Goal: Information Seeking & Learning: Learn about a topic

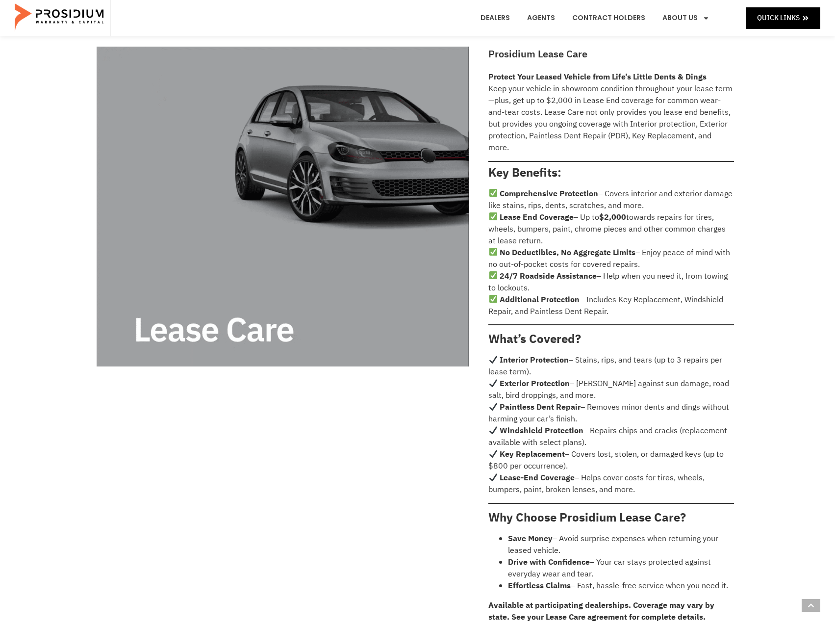
scroll to position [343, 0]
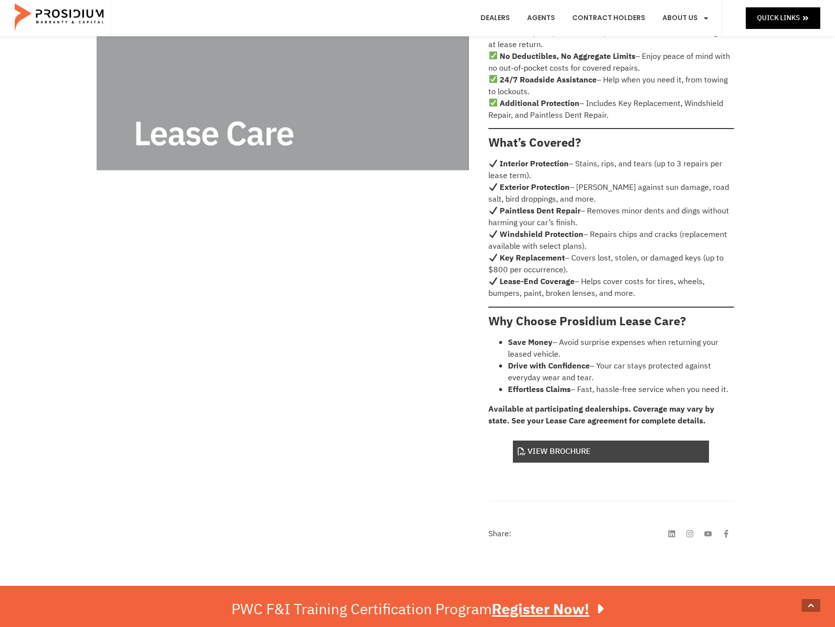
click at [589, 440] on link "View Brochure" at bounding box center [611, 451] width 196 height 22
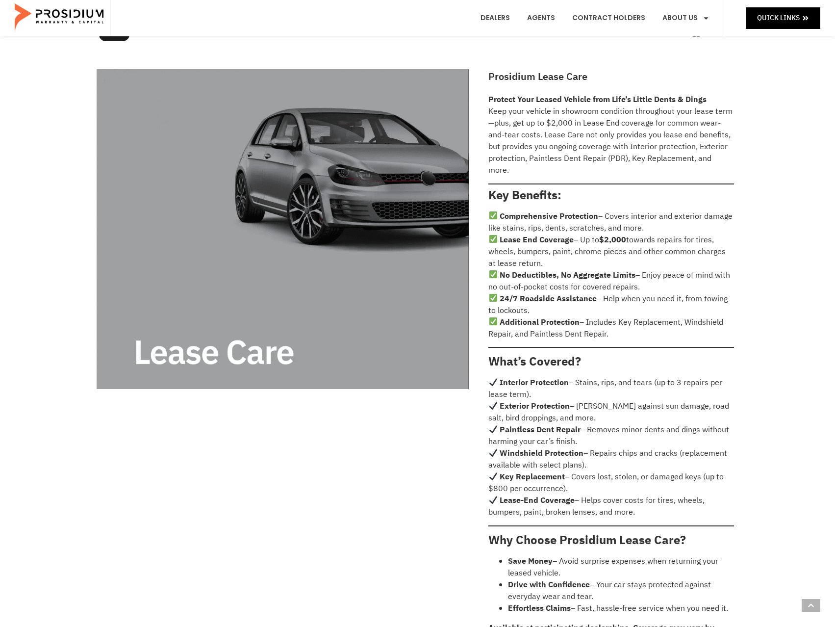
scroll to position [294, 0]
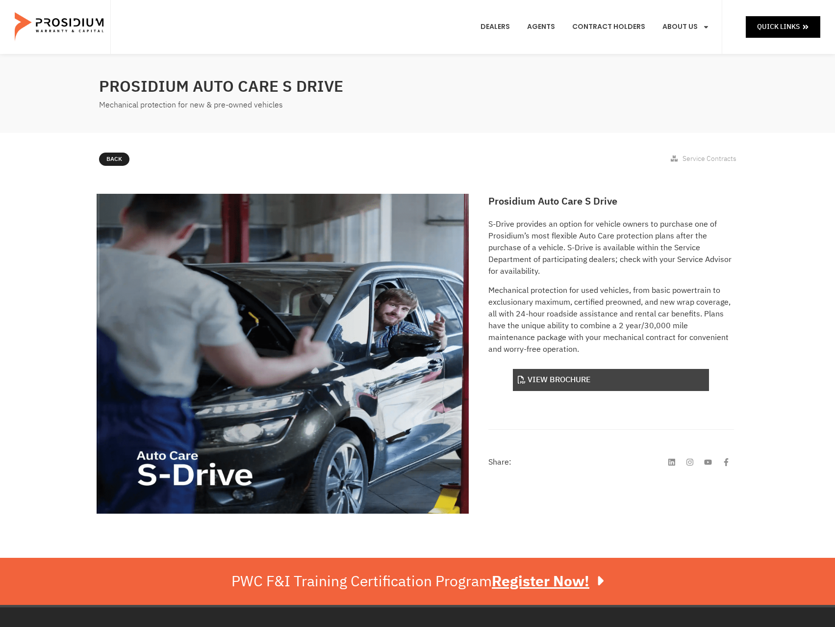
click at [582, 375] on link "View Brochure" at bounding box center [611, 380] width 196 height 22
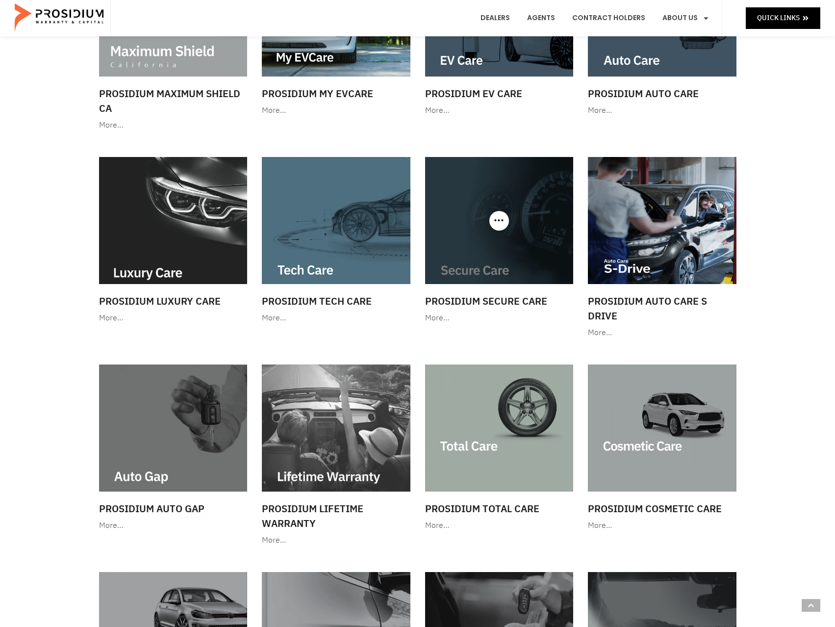
click at [438, 218] on img at bounding box center [499, 220] width 149 height 127
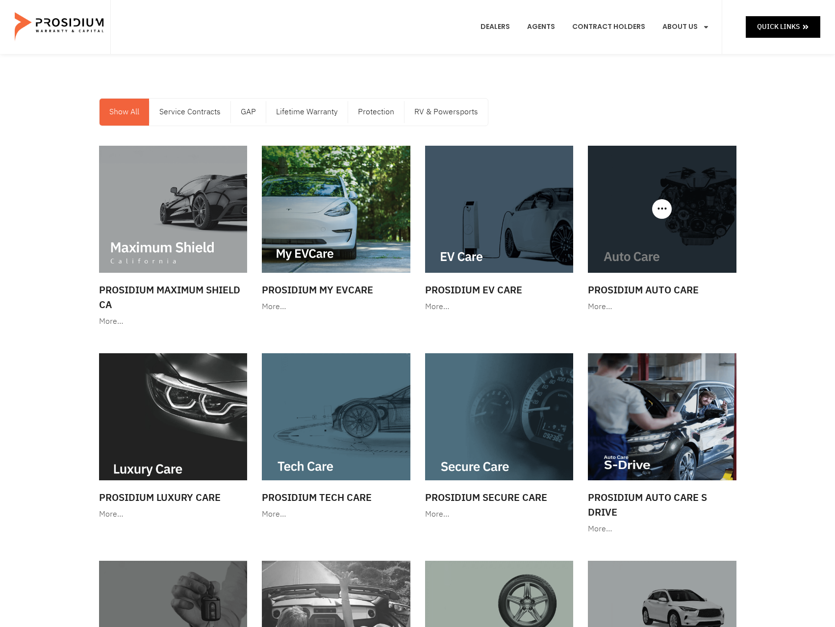
click at [676, 262] on img at bounding box center [662, 209] width 149 height 127
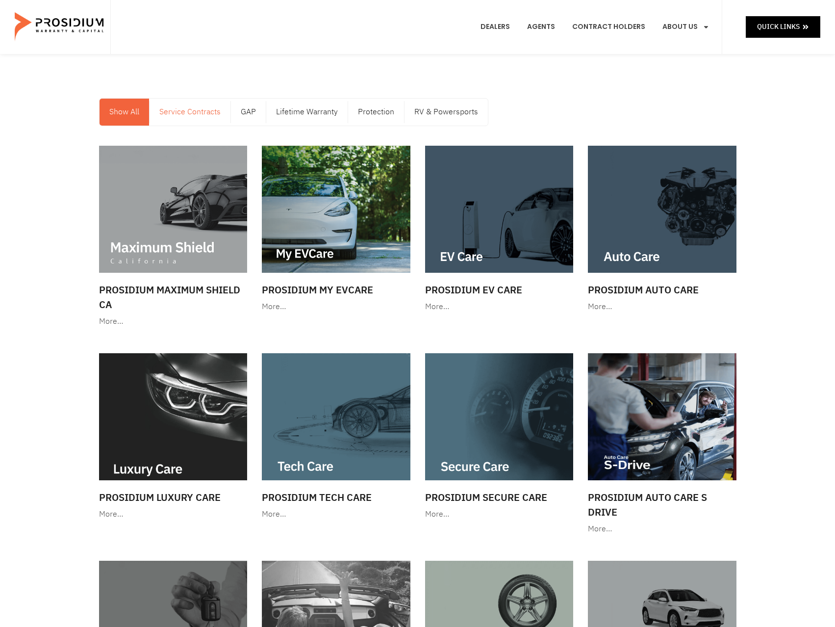
click at [158, 111] on link "Service Contracts" at bounding box center [190, 112] width 81 height 27
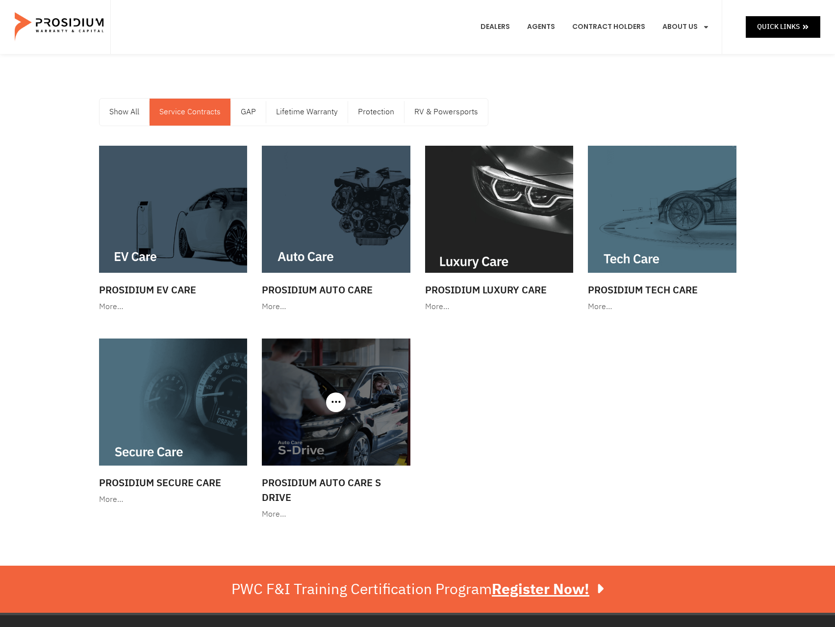
click at [310, 425] on img at bounding box center [336, 401] width 149 height 127
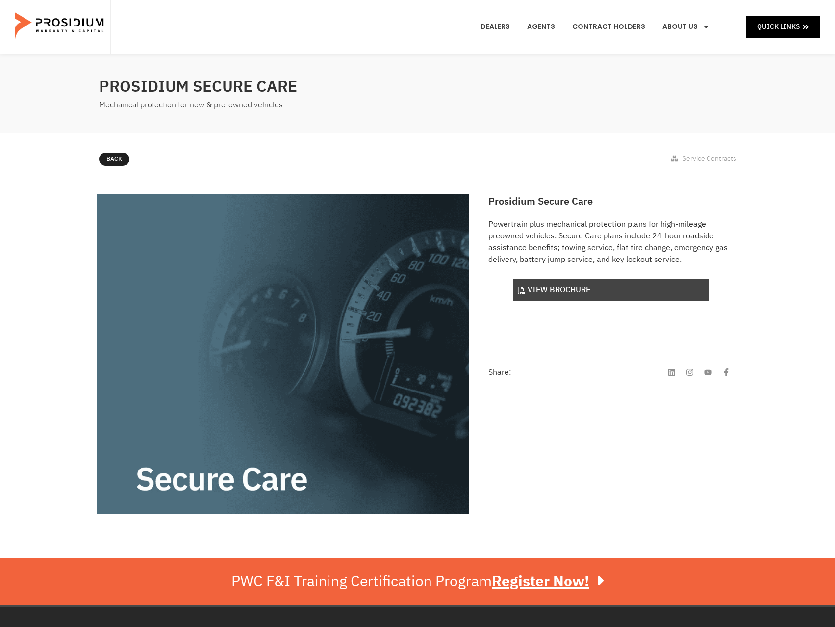
click at [574, 298] on link "View Brochure" at bounding box center [611, 290] width 196 height 22
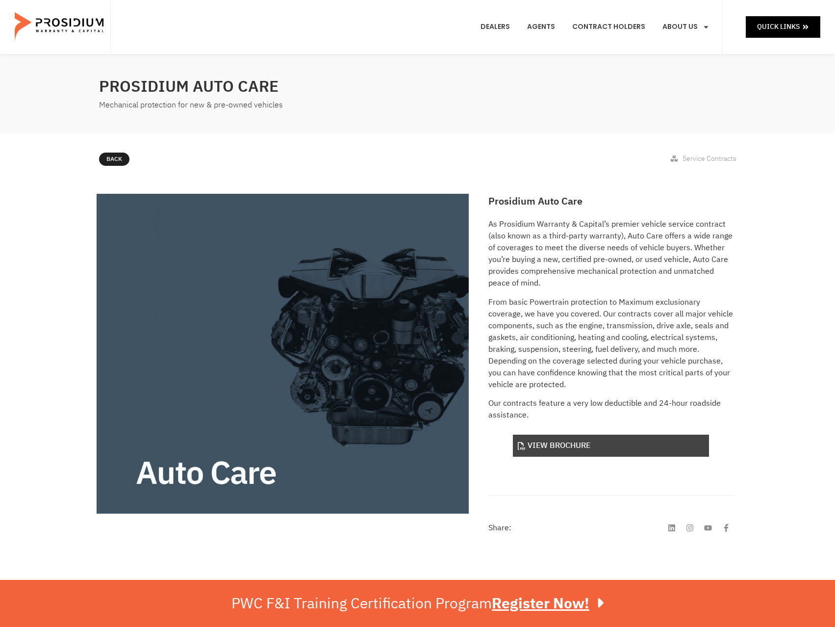
click at [595, 441] on link "View Brochure" at bounding box center [611, 445] width 196 height 22
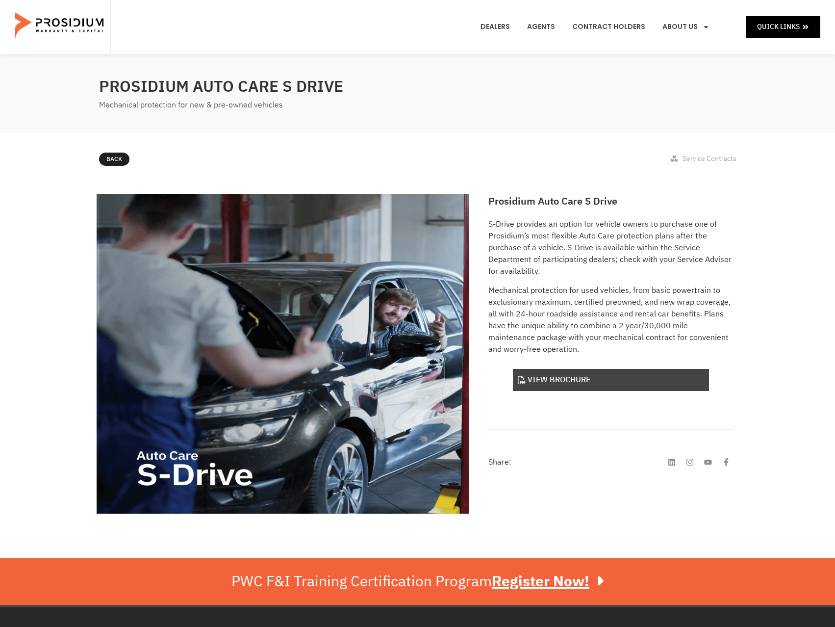
click at [546, 375] on link "View Brochure" at bounding box center [611, 380] width 196 height 22
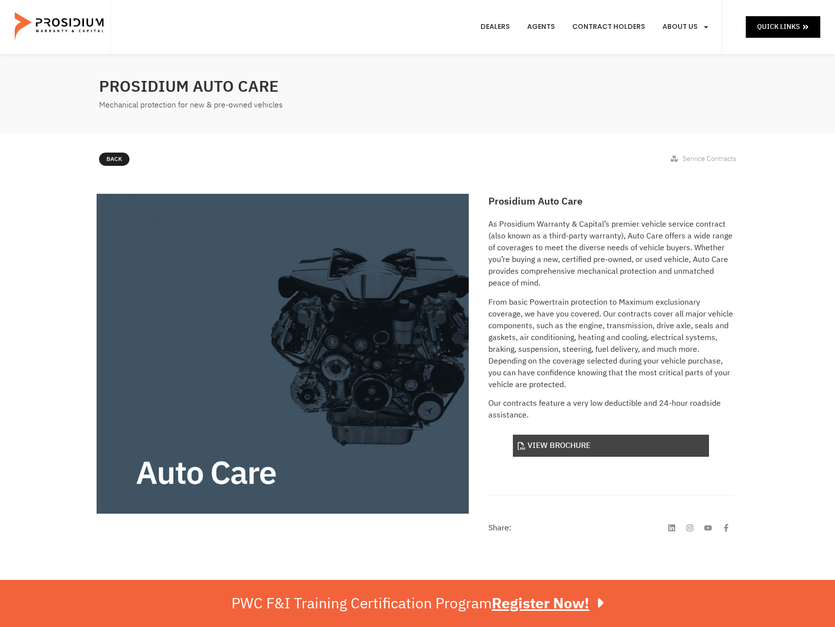
click at [534, 446] on link "View Brochure" at bounding box center [611, 445] width 196 height 22
